Goal: Book appointment/travel/reservation

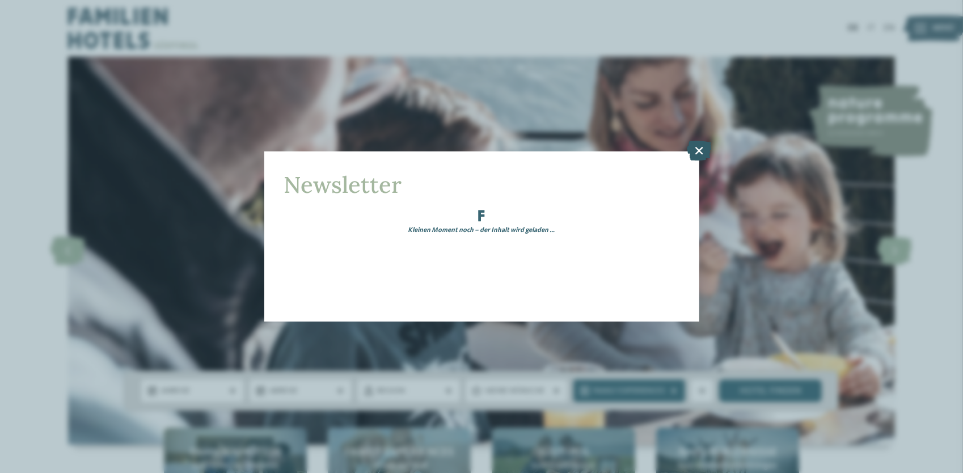
click at [699, 151] on div "Newsletter Kleinen Moment noch – der Inhalt wird geladen …" at bounding box center [481, 236] width 435 height 170
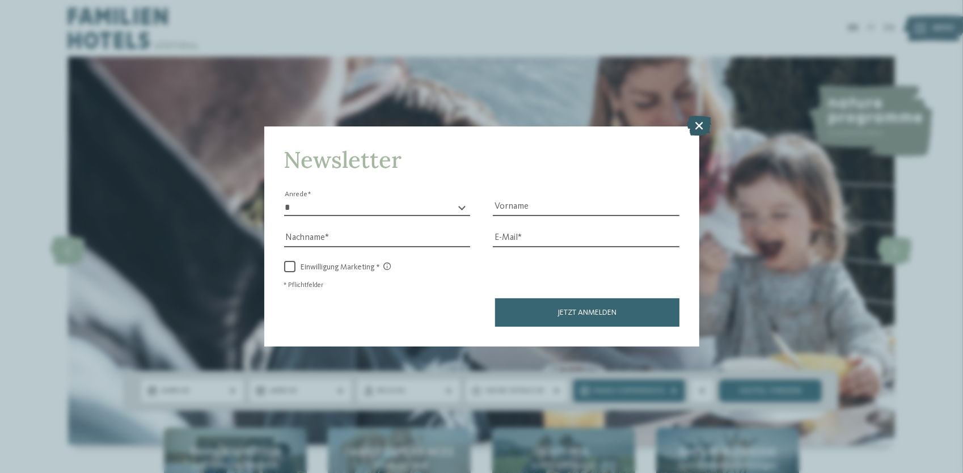
click at [696, 128] on icon at bounding box center [699, 126] width 24 height 20
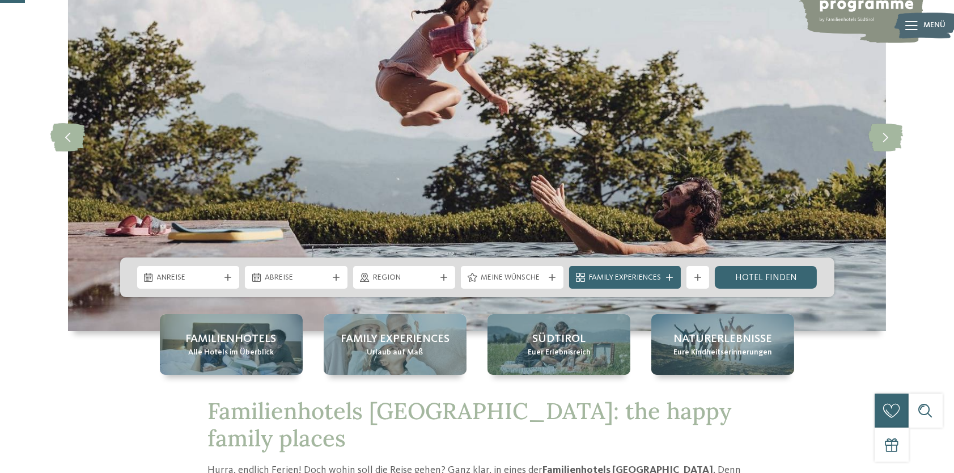
scroll to position [130, 0]
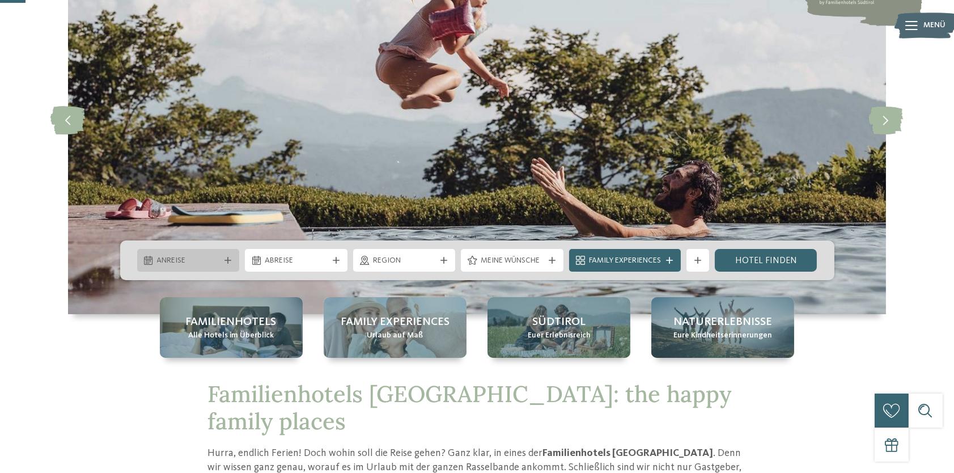
click at [224, 257] on div at bounding box center [227, 260] width 11 height 7
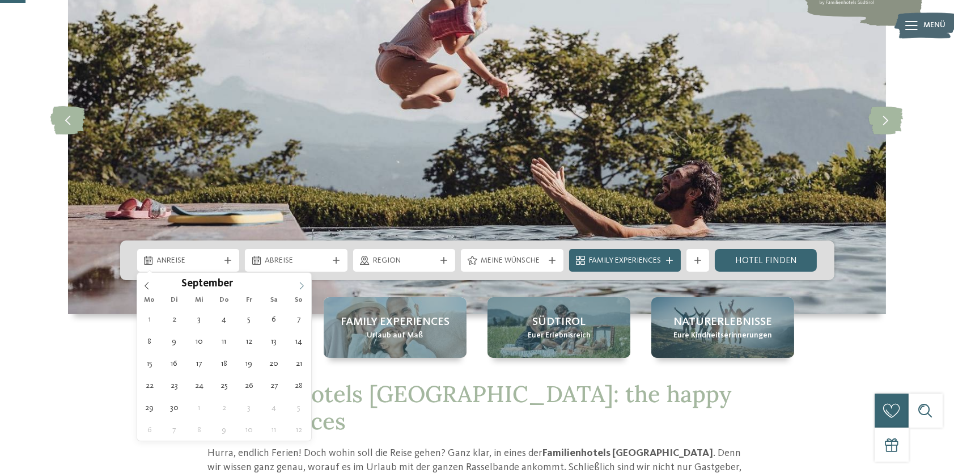
click at [302, 282] on icon at bounding box center [302, 286] width 8 height 8
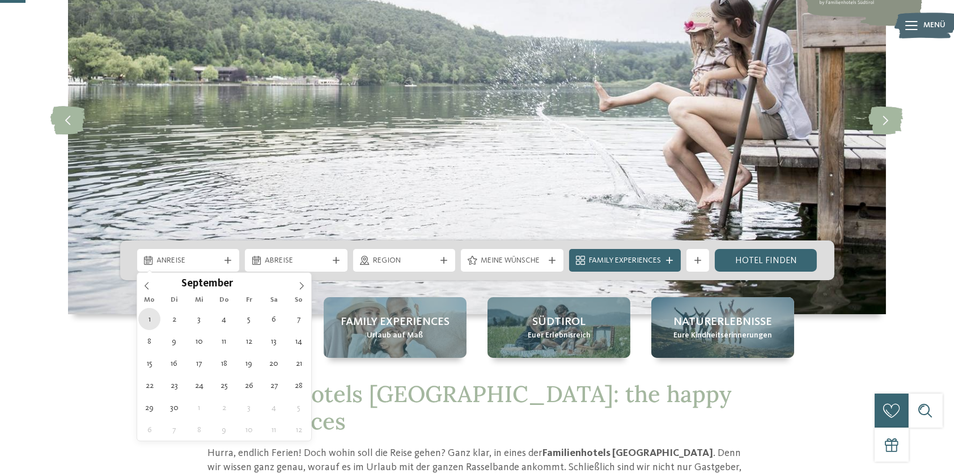
type div "[DATE]"
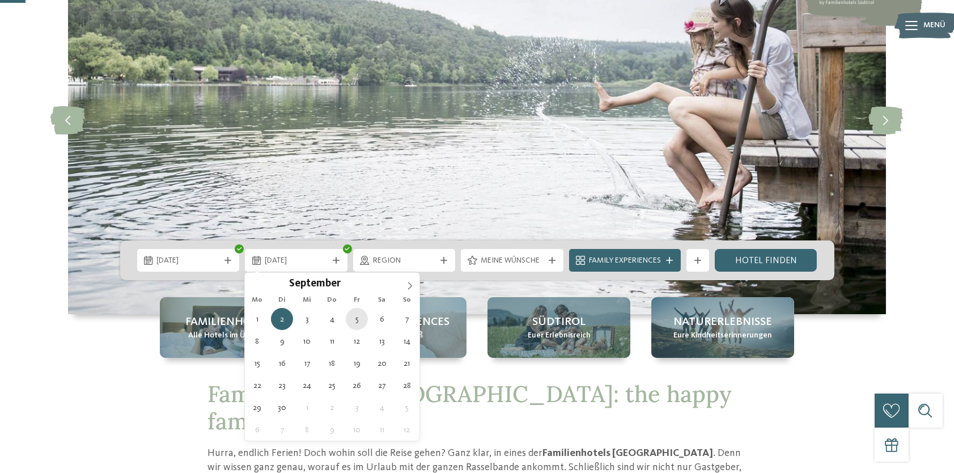
type div "[DATE]"
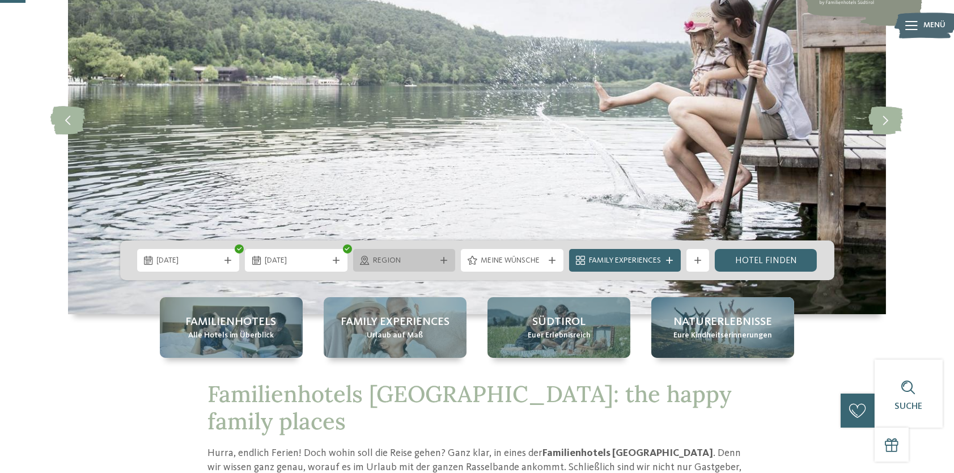
click at [448, 257] on div at bounding box center [443, 260] width 11 height 7
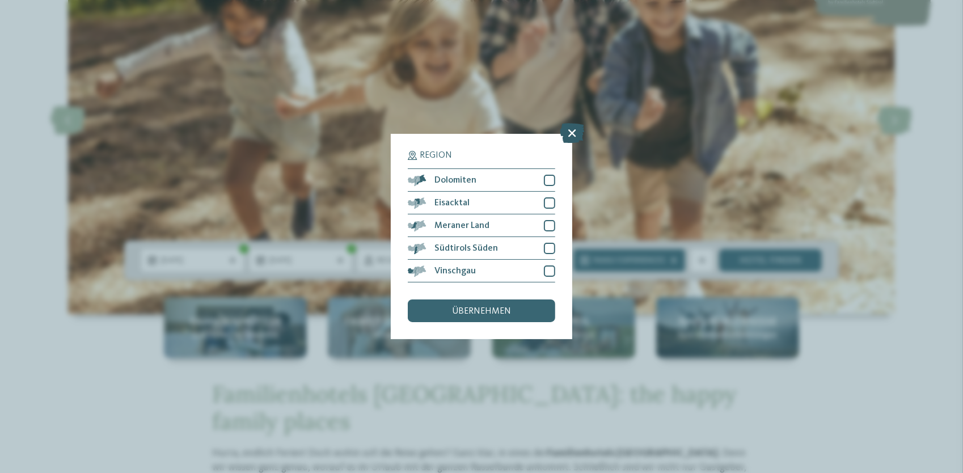
click at [569, 126] on icon at bounding box center [572, 134] width 24 height 20
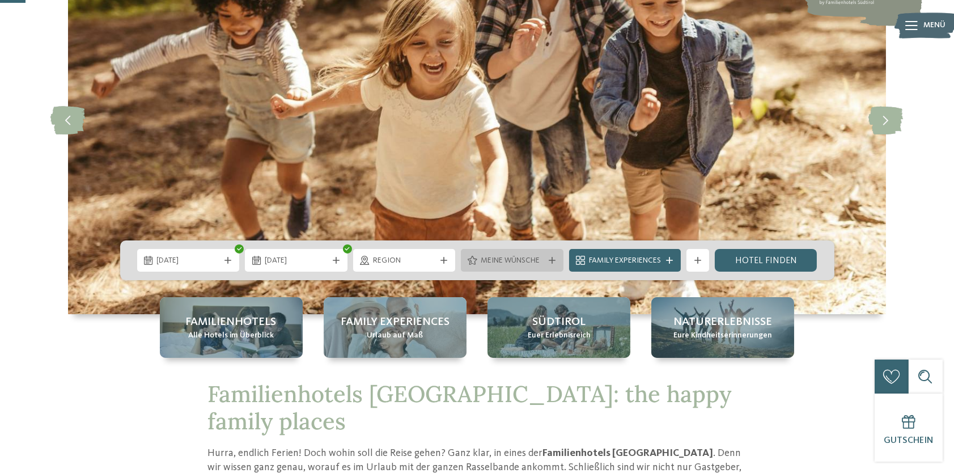
click at [545, 256] on div "Meine Wünsche" at bounding box center [512, 260] width 69 height 12
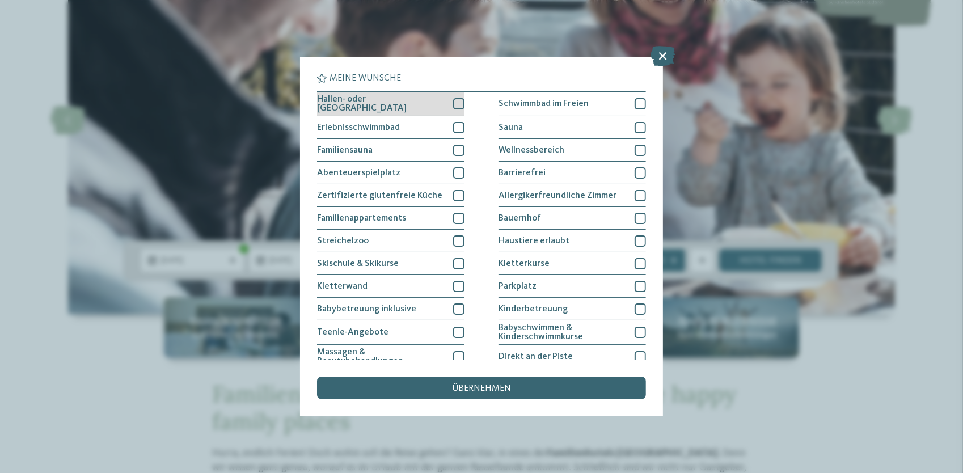
click at [458, 103] on div at bounding box center [458, 103] width 11 height 11
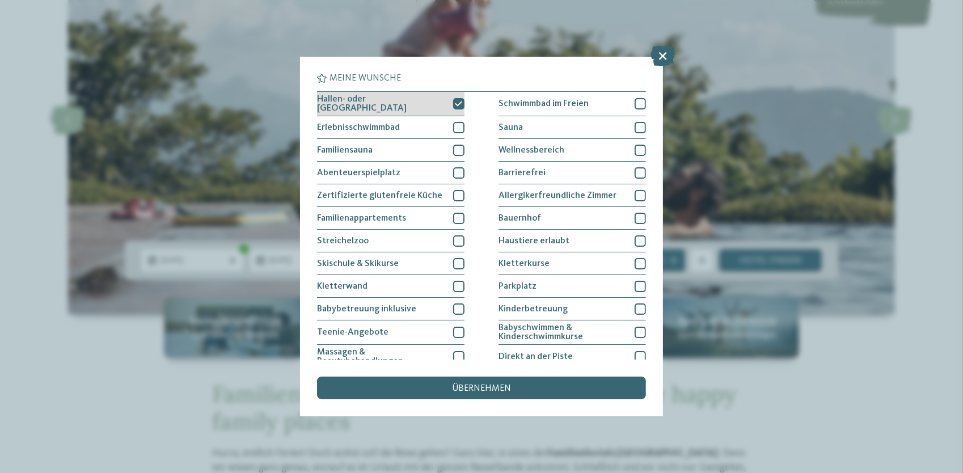
click at [455, 104] on icon at bounding box center [458, 103] width 7 height 7
click at [667, 53] on icon at bounding box center [663, 57] width 24 height 20
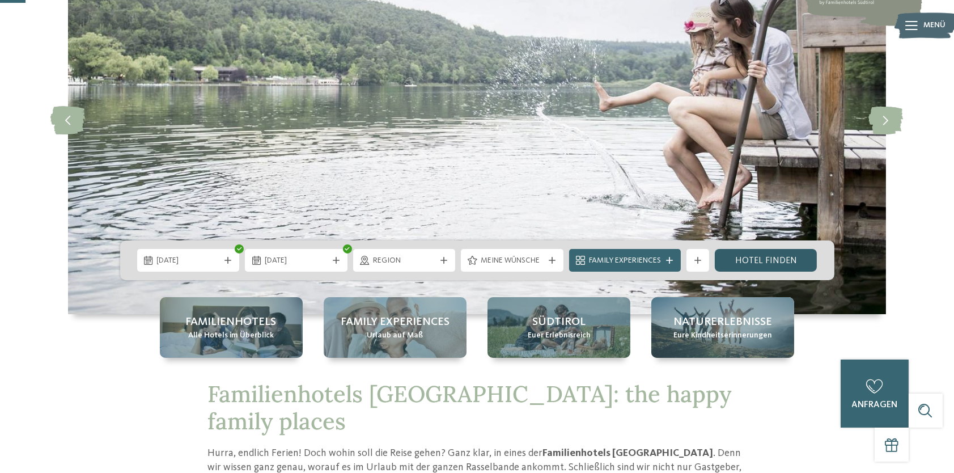
click at [774, 264] on link "Hotel finden" at bounding box center [766, 260] width 103 height 23
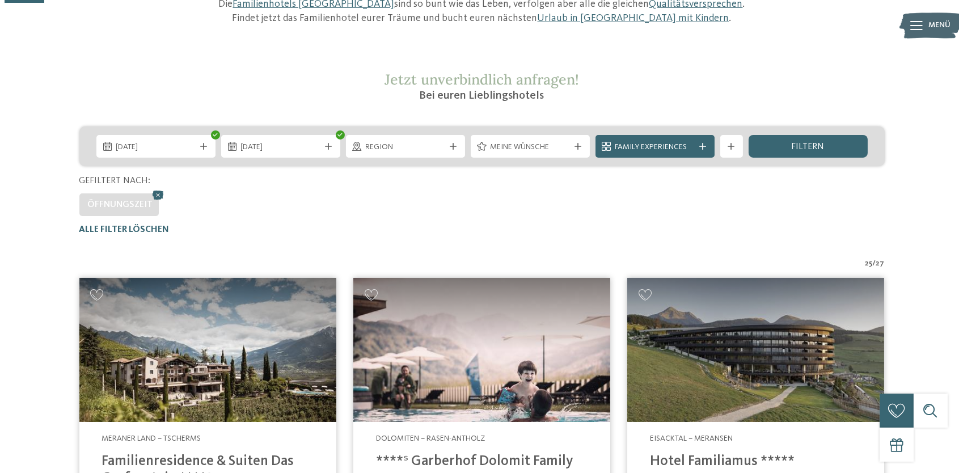
scroll to position [164, 0]
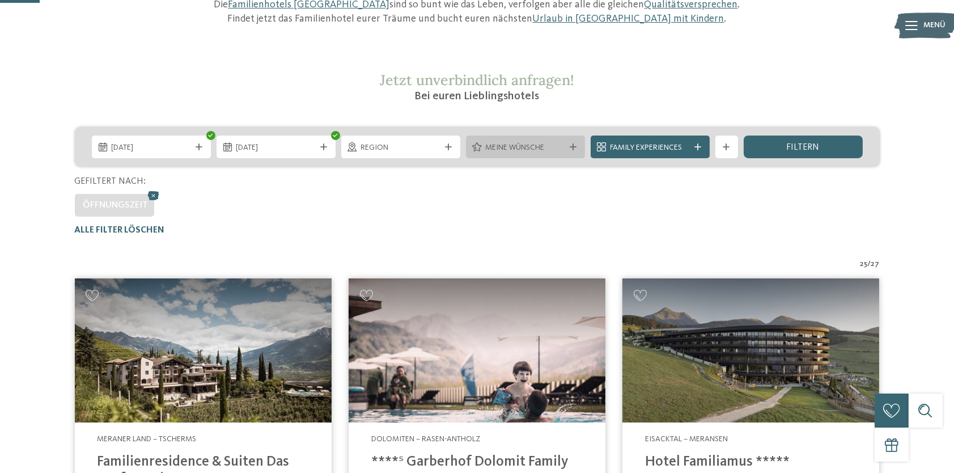
click at [575, 146] on icon at bounding box center [574, 146] width 7 height 7
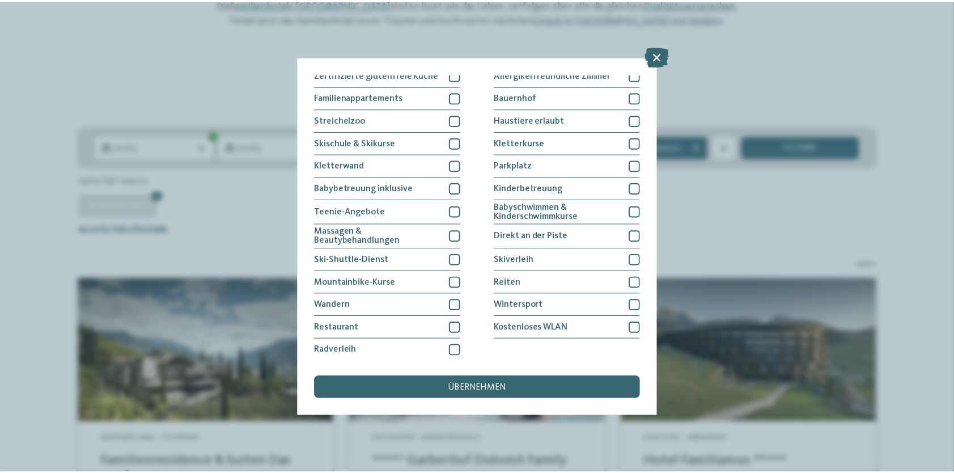
scroll to position [0, 0]
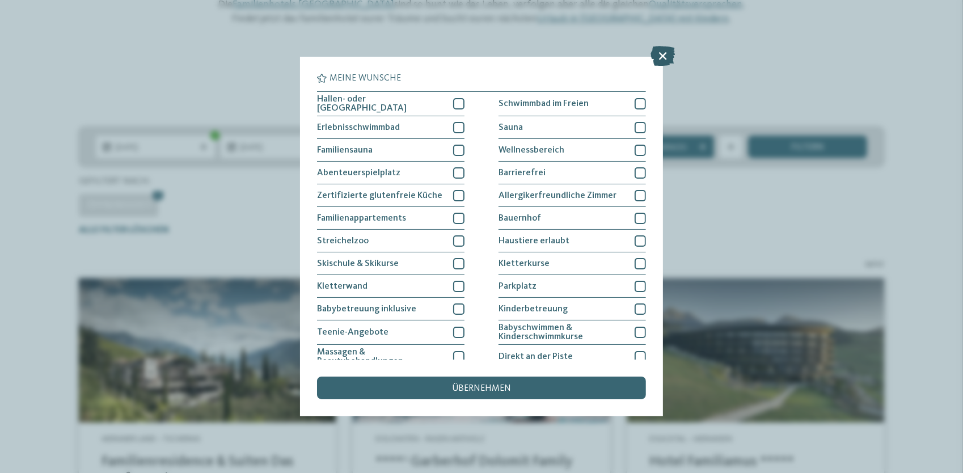
click at [665, 49] on icon at bounding box center [663, 57] width 24 height 20
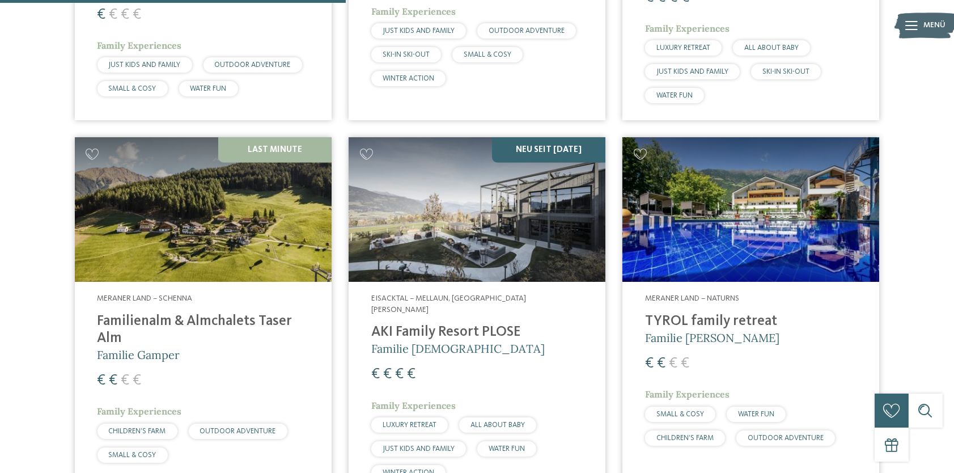
scroll to position [1436, 0]
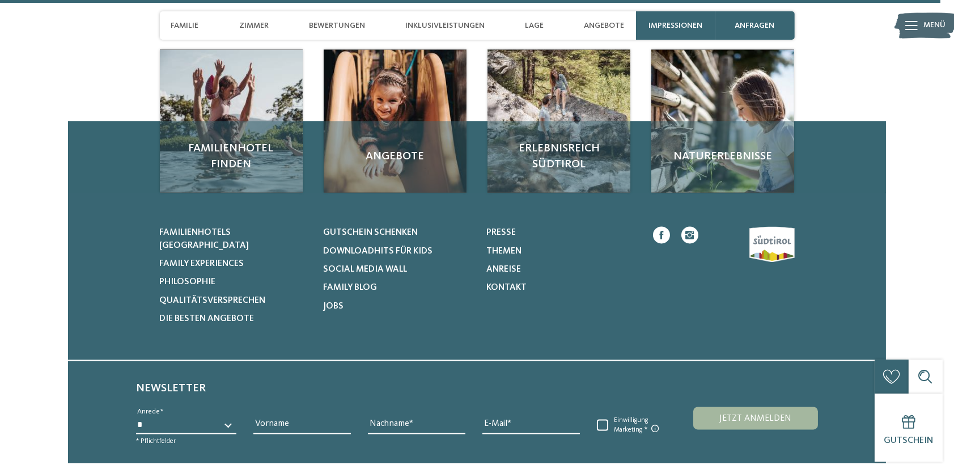
scroll to position [4353, 0]
